Goal: Transaction & Acquisition: Obtain resource

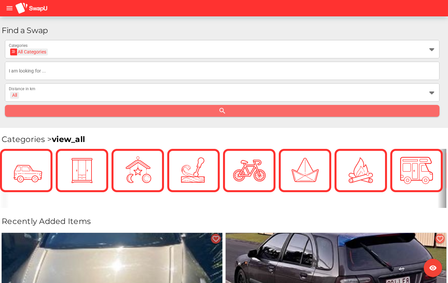
scroll to position [131, 0]
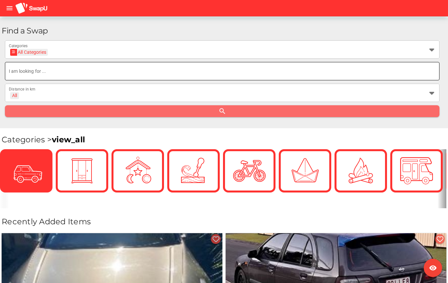
click at [83, 73] on input "text" at bounding box center [222, 71] width 426 height 18
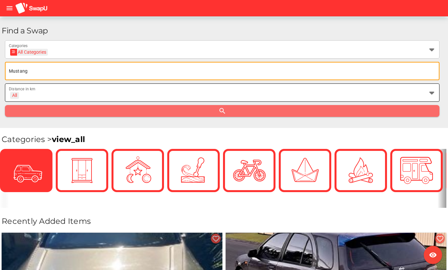
type input "Mustang"
click at [17, 92] on div "All" at bounding box center [14, 95] width 9 height 7
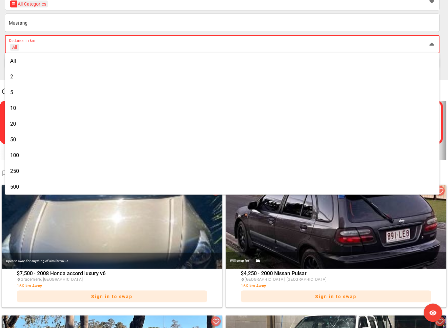
scroll to position [181, 0]
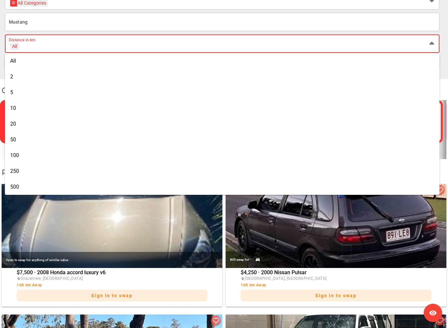
click at [16, 190] on div "500" at bounding box center [222, 187] width 424 height 10
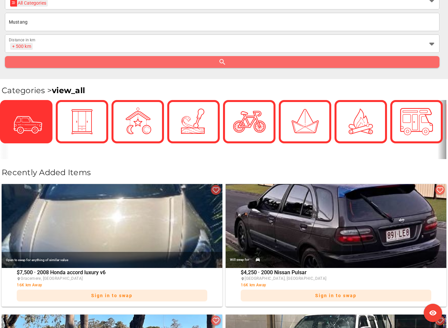
scroll to position [181, 0]
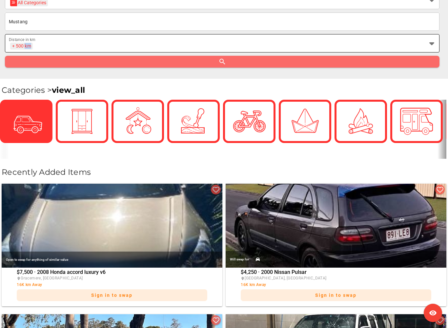
click at [223, 52] on div "+ 500 km + 500 km" at bounding box center [216, 47] width 415 height 10
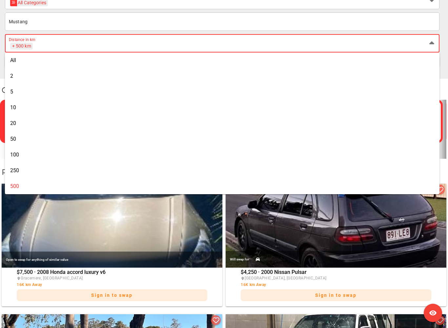
click at [11, 65] on div "All" at bounding box center [222, 60] width 424 height 10
type input "+ All km"
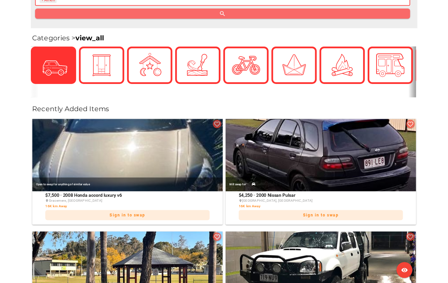
scroll to position [227, 0]
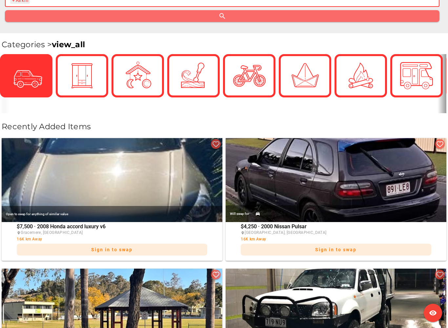
click at [65, 40] on link "view_all" at bounding box center [68, 45] width 33 height 10
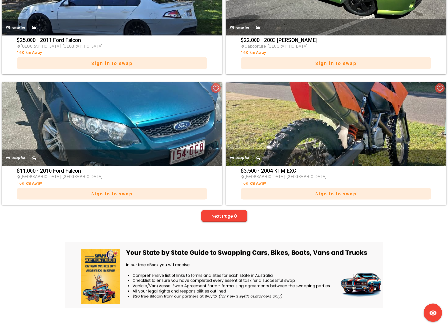
scroll to position [1473, 0]
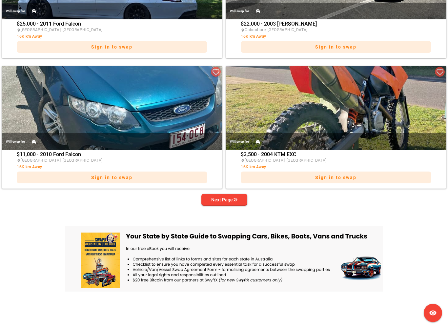
click at [226, 198] on div "Next Page" at bounding box center [224, 200] width 26 height 8
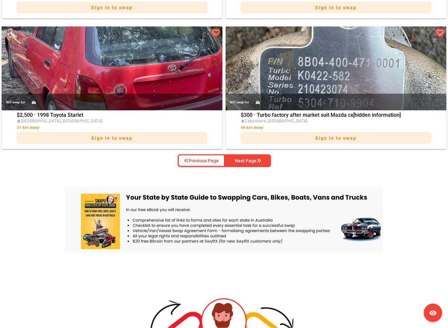
scroll to position [1513, 0]
click at [253, 161] on div "Next Page" at bounding box center [248, 160] width 26 height 8
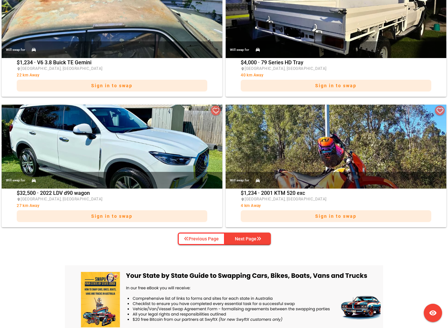
scroll to position [1436, 0]
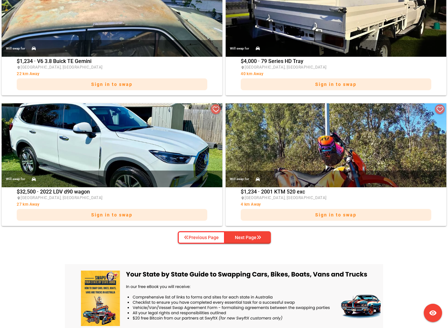
click at [254, 238] on div "Next Page" at bounding box center [248, 237] width 26 height 8
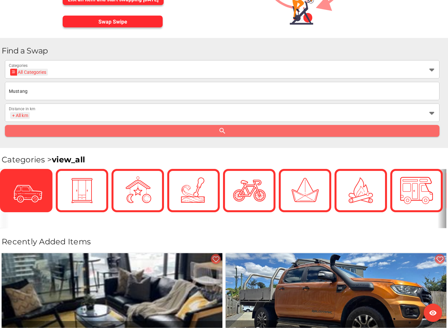
scroll to position [110, 0]
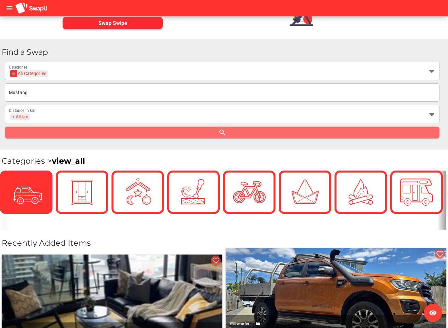
click at [299, 255] on img at bounding box center [336, 290] width 221 height 84
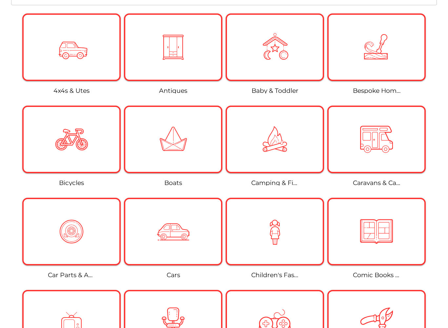
scroll to position [134, 0]
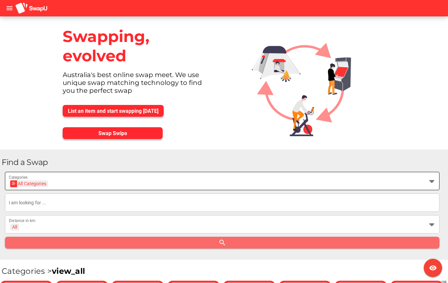
click at [67, 183] on div "All Categories All Categories" at bounding box center [216, 185] width 415 height 10
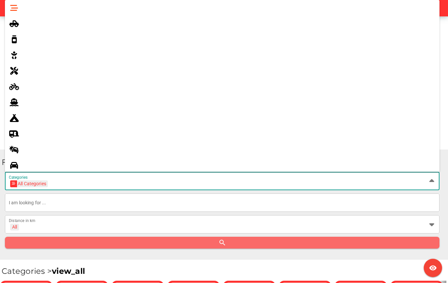
click at [18, 168] on div at bounding box center [19, 165] width 18 height 10
type input "Cars"
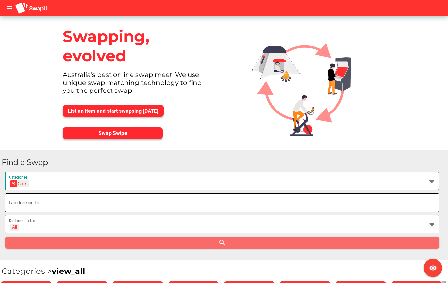
click at [118, 204] on input "text" at bounding box center [222, 202] width 426 height 18
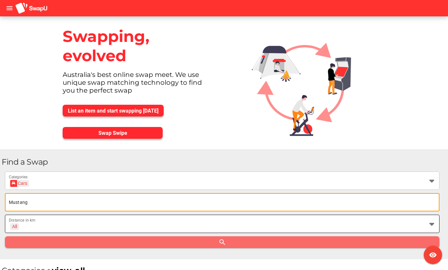
type input "Mustang"
click at [49, 224] on div "All + All" at bounding box center [216, 228] width 415 height 10
